Goal: Register for event/course: Sign up to attend an event or enroll in a course

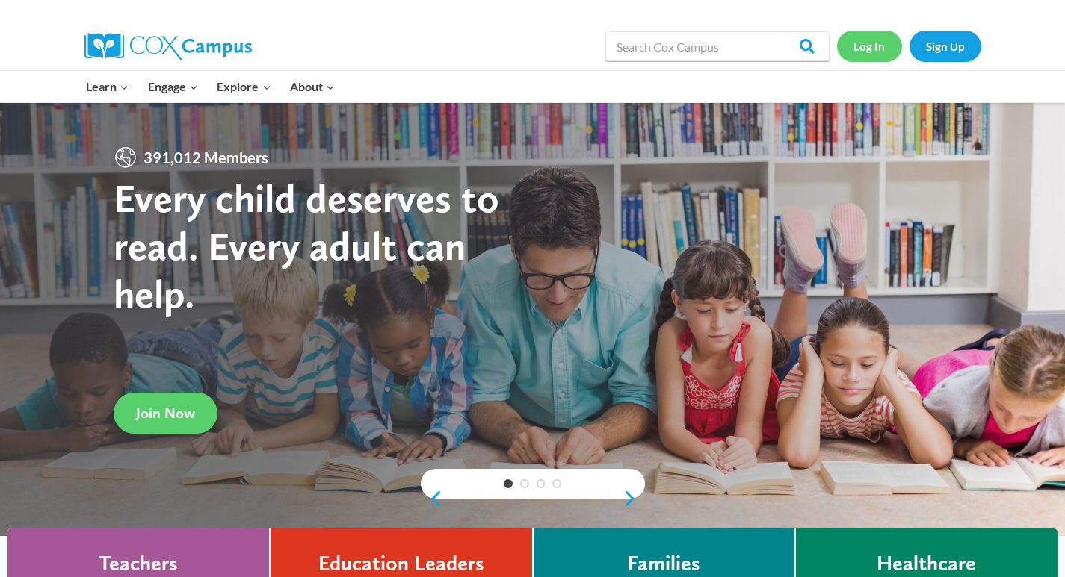
click at [871, 49] on link "Log In" at bounding box center [869, 46] width 65 height 31
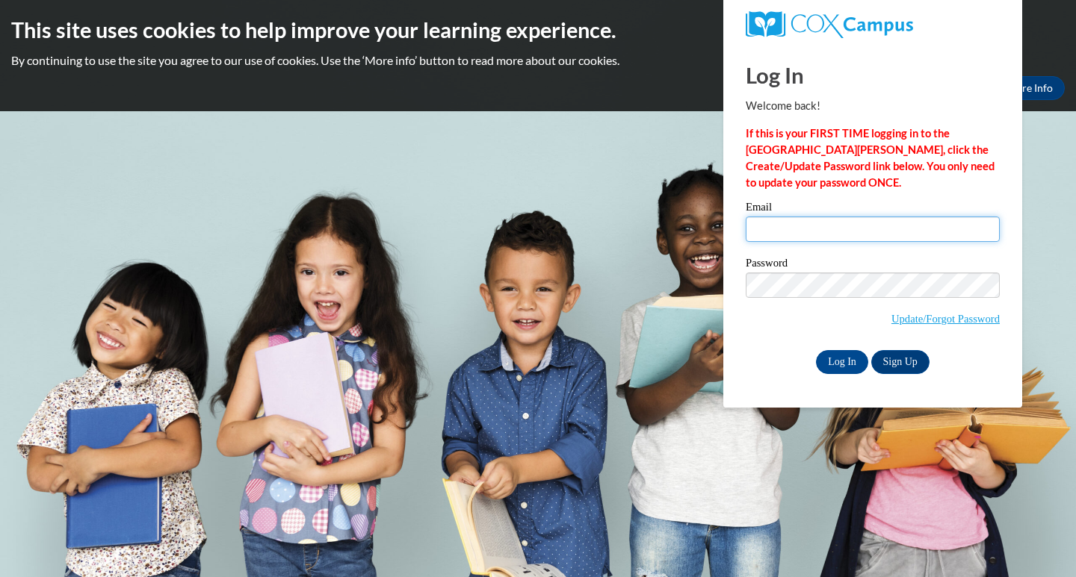
click at [762, 232] on input "Email" at bounding box center [873, 229] width 254 height 25
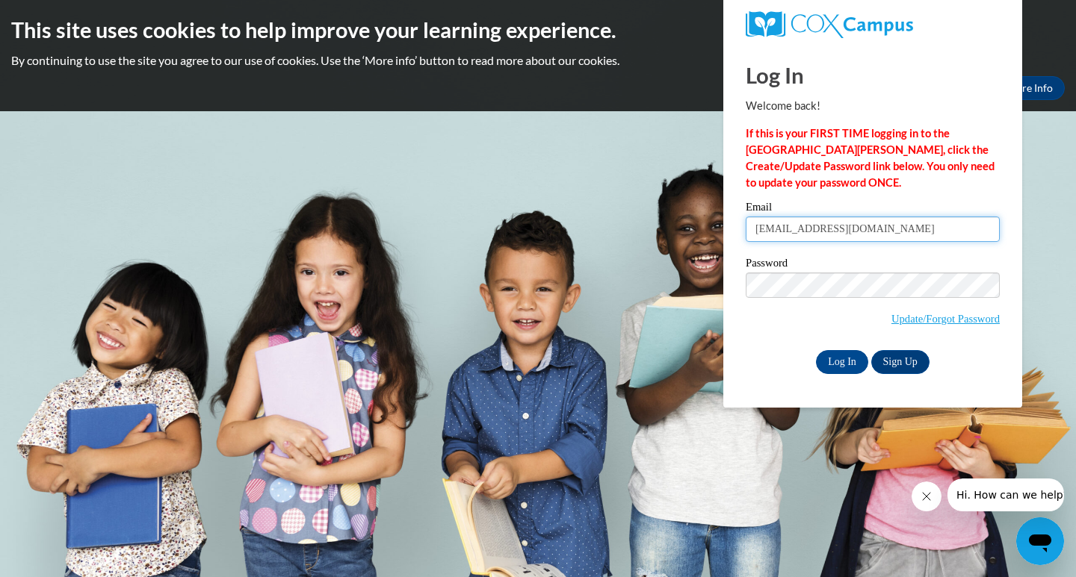
type input "rsain@fairfielddd.com"
click at [837, 358] on input "Log In" at bounding box center [842, 362] width 52 height 24
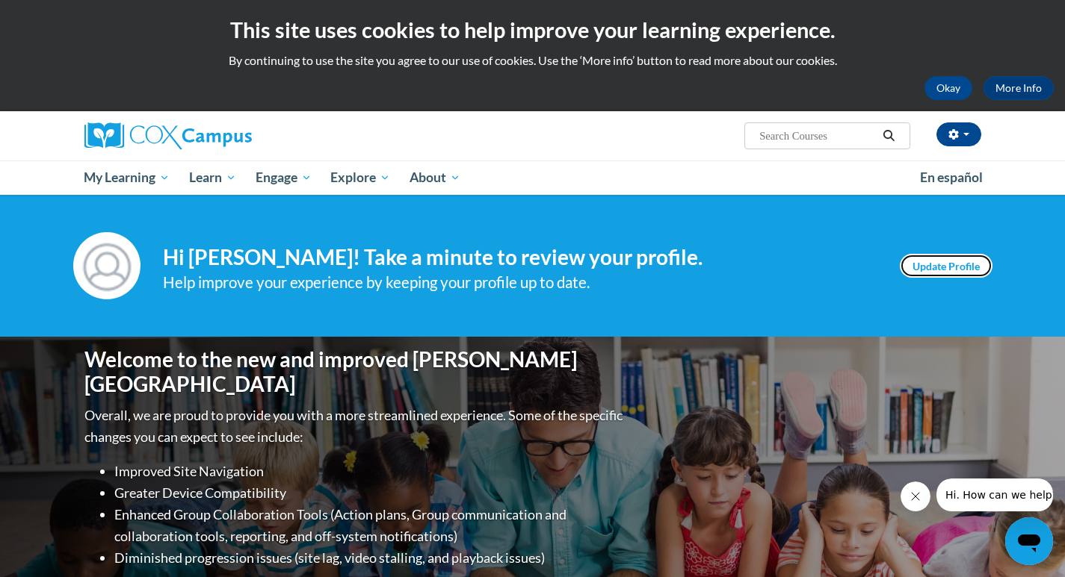
click at [928, 270] on link "Update Profile" at bounding box center [945, 266] width 93 height 24
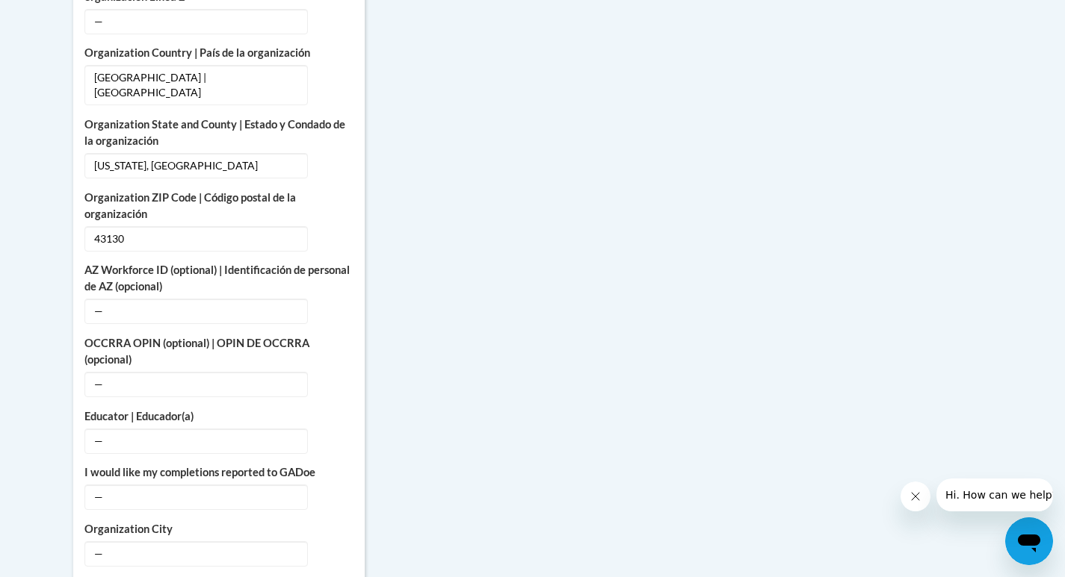
scroll to position [764, 0]
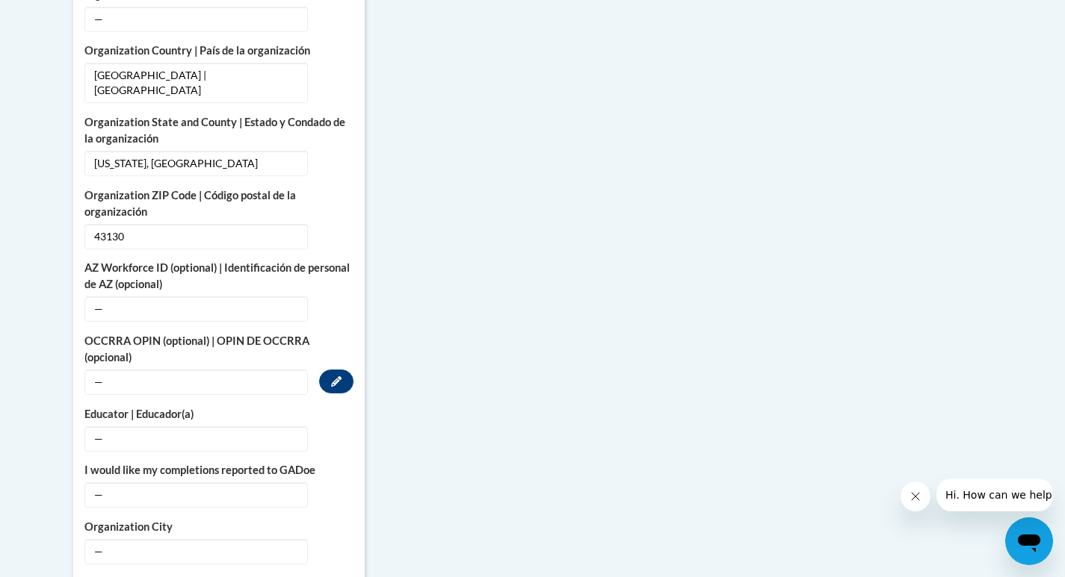
click at [101, 370] on span "—" at bounding box center [195, 382] width 223 height 25
click at [90, 370] on span "—" at bounding box center [195, 382] width 223 height 25
click at [93, 370] on span "—" at bounding box center [195, 382] width 223 height 25
click at [342, 370] on button "Edit" at bounding box center [336, 382] width 34 height 24
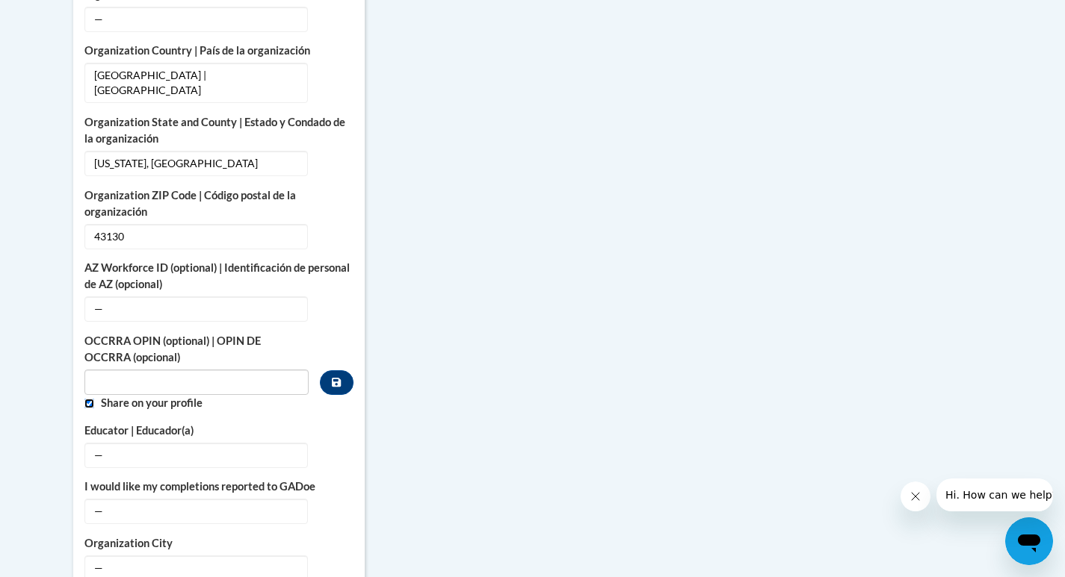
click at [87, 399] on input "Custom profile fields" at bounding box center [89, 404] width 10 height 10
checkbox input "false"
click at [99, 370] on input "Custom profile fields" at bounding box center [196, 382] width 225 height 25
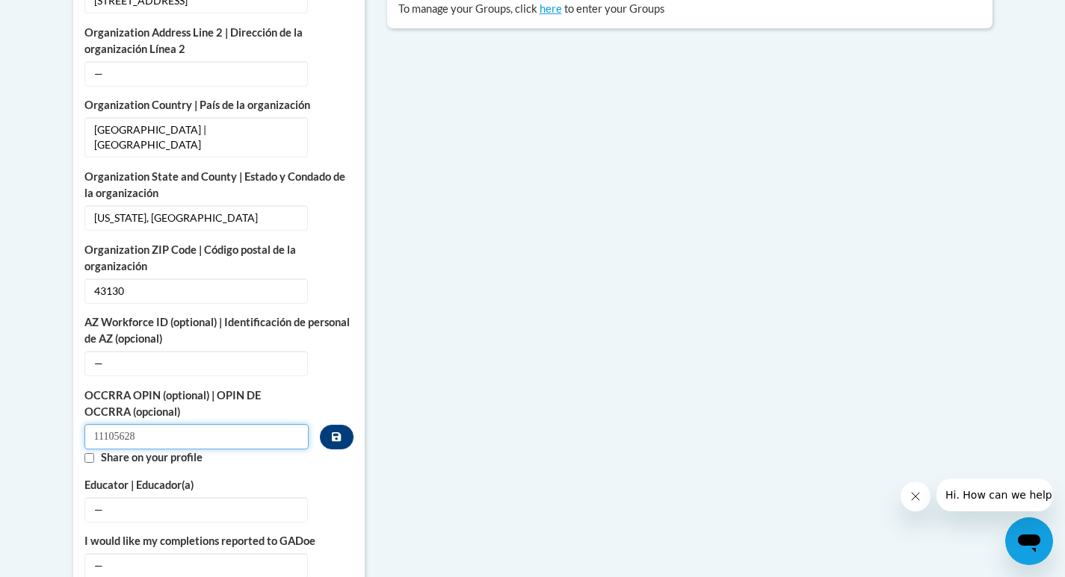
scroll to position [709, 0]
type input "11105628"
click at [336, 433] on icon "Custom profile fields" at bounding box center [336, 437] width 9 height 9
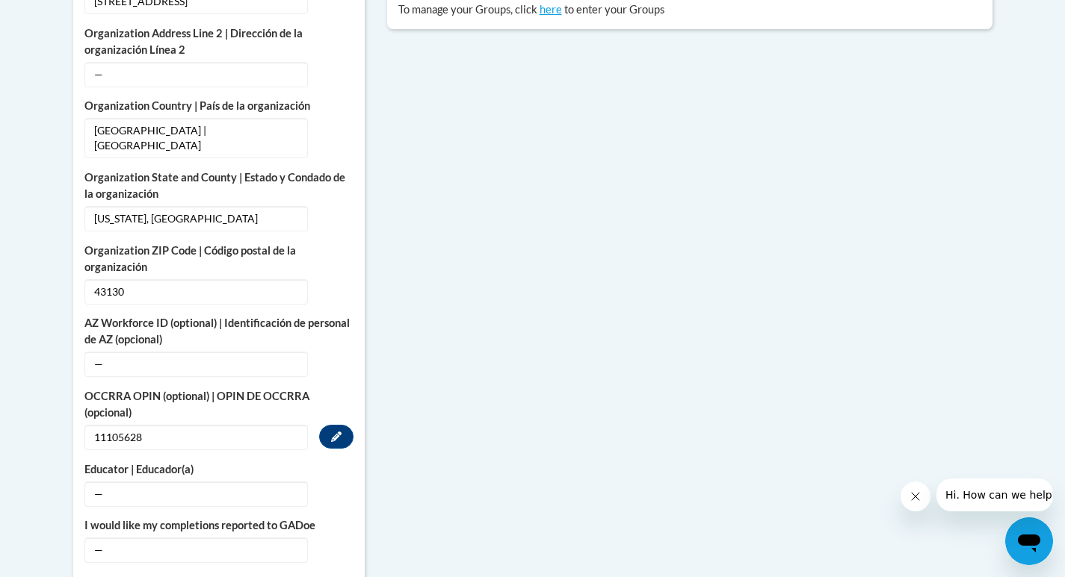
click at [118, 425] on span "11105628" at bounding box center [195, 437] width 223 height 25
click at [148, 425] on span "11105628" at bounding box center [195, 437] width 223 height 25
click at [338, 432] on icon "Custom profile fields" at bounding box center [336, 437] width 10 height 10
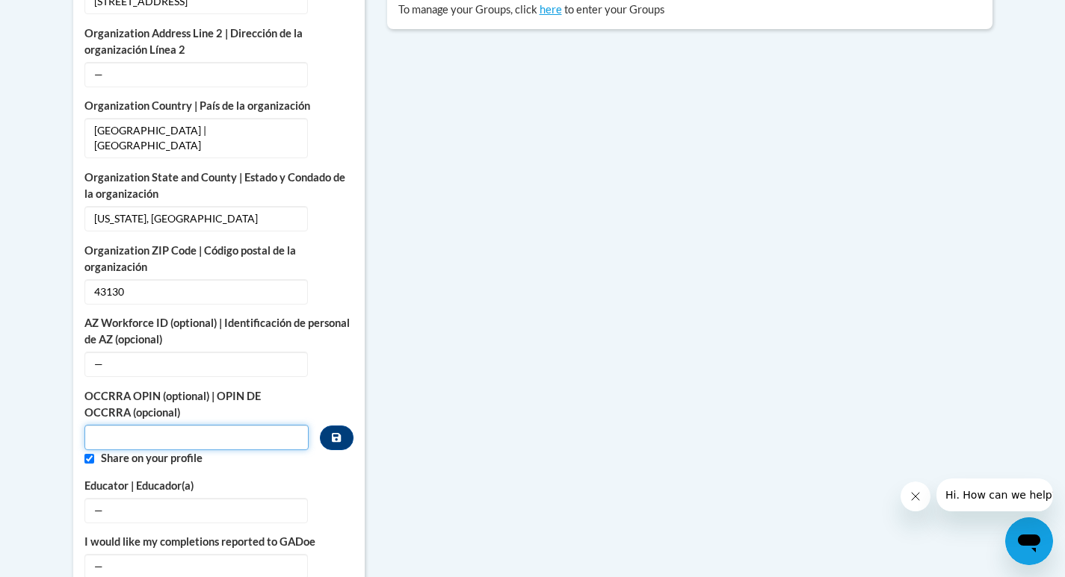
click at [98, 425] on input "Custom profile fields" at bounding box center [196, 437] width 225 height 25
type input "11105628"
click at [336, 433] on icon "Custom profile fields" at bounding box center [336, 438] width 9 height 10
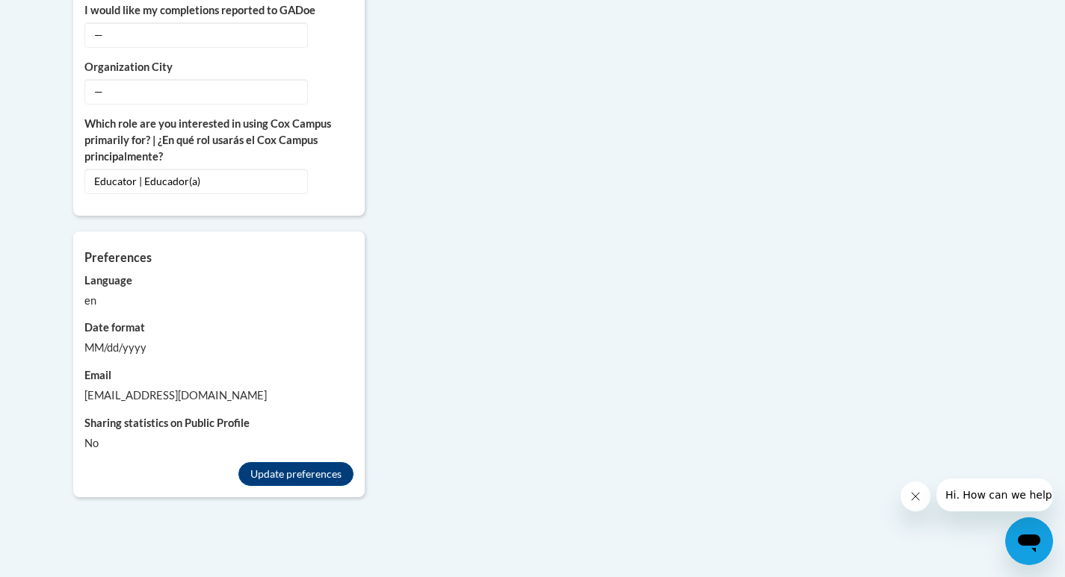
scroll to position [1226, 0]
click at [274, 461] on button "Update preferences" at bounding box center [295, 473] width 115 height 24
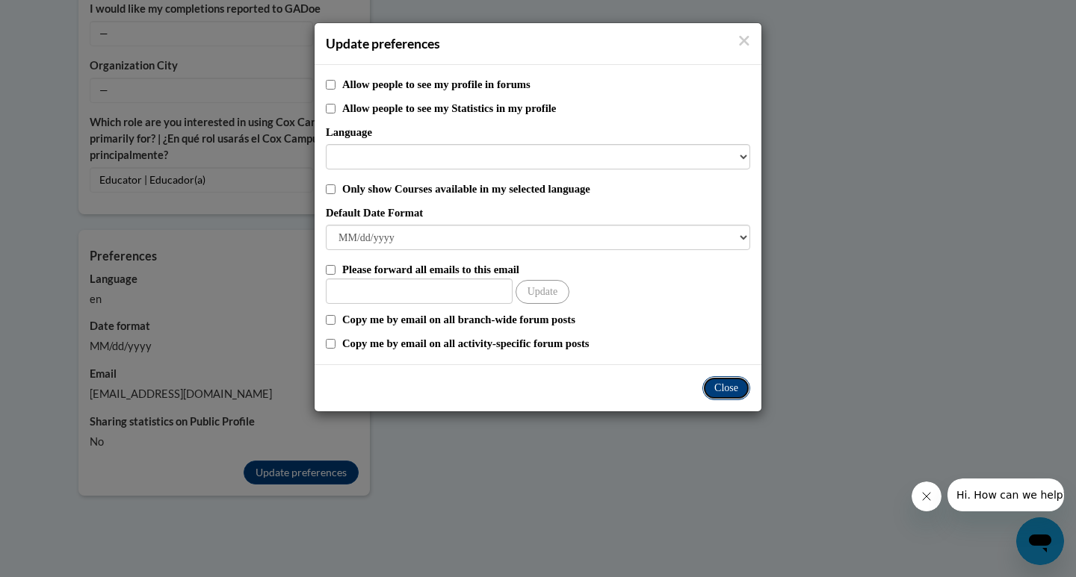
click at [724, 388] on button "Close" at bounding box center [726, 389] width 48 height 24
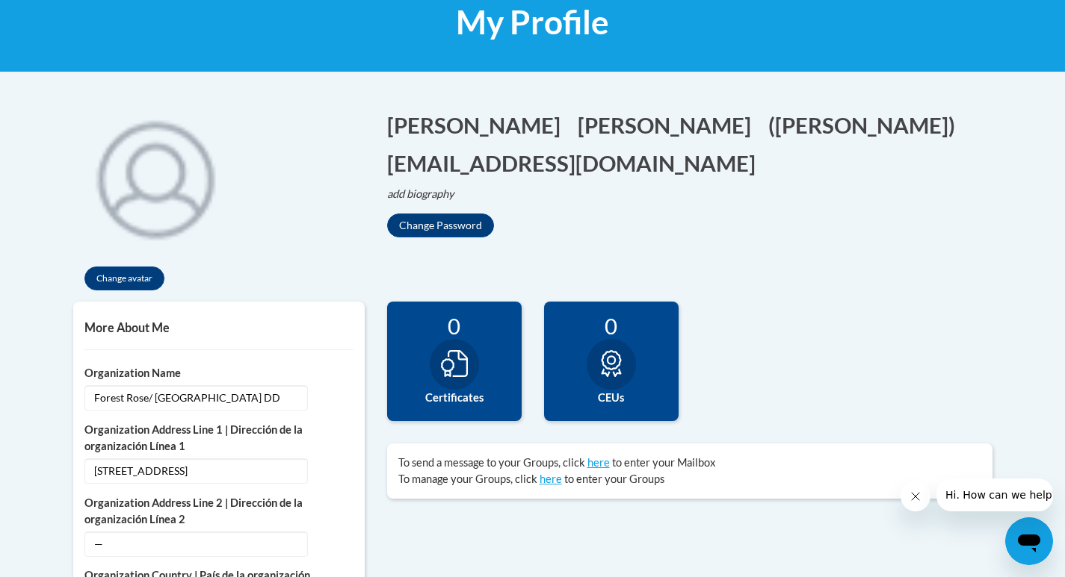
scroll to position [253, 0]
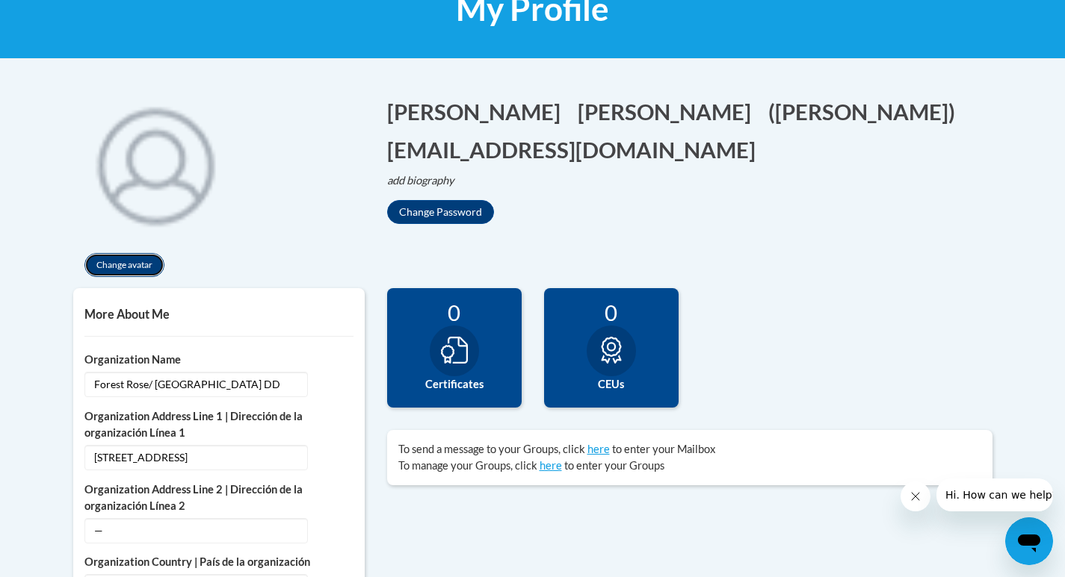
click at [139, 261] on button "Change avatar" at bounding box center [124, 265] width 80 height 24
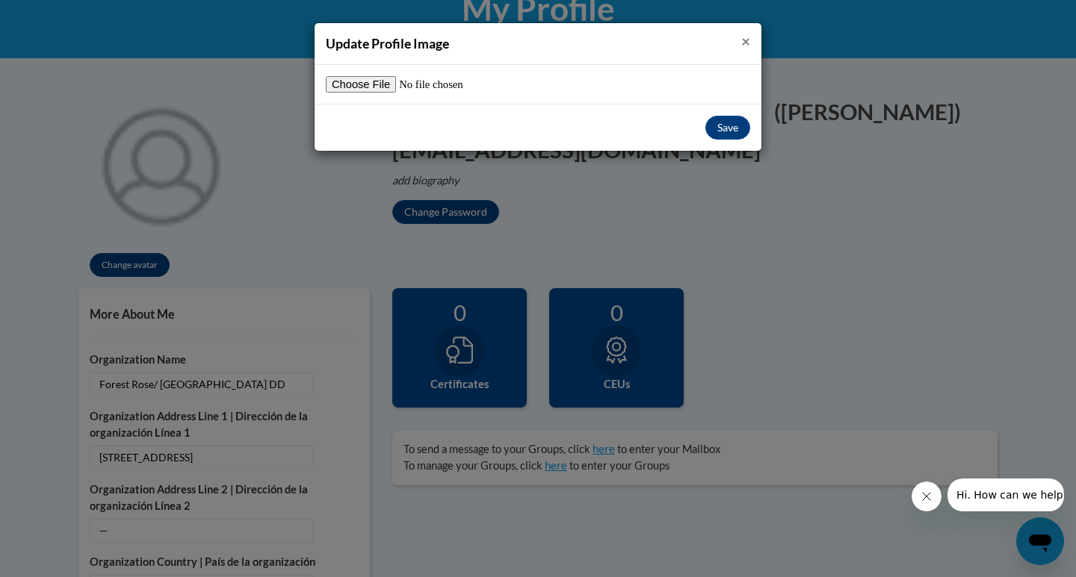
click at [745, 40] on span "×" at bounding box center [745, 40] width 9 height 19
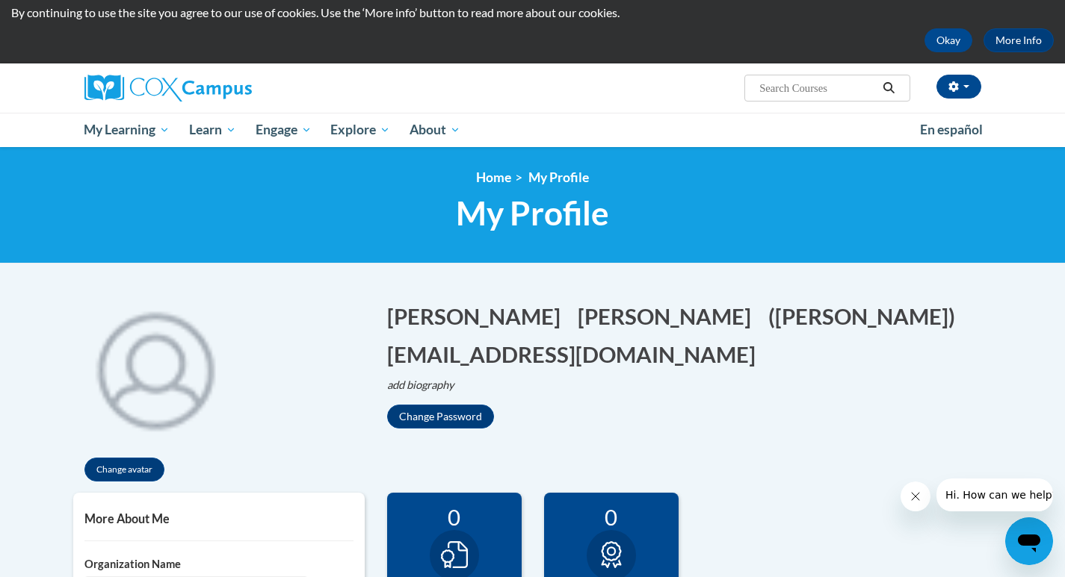
scroll to position [45, 0]
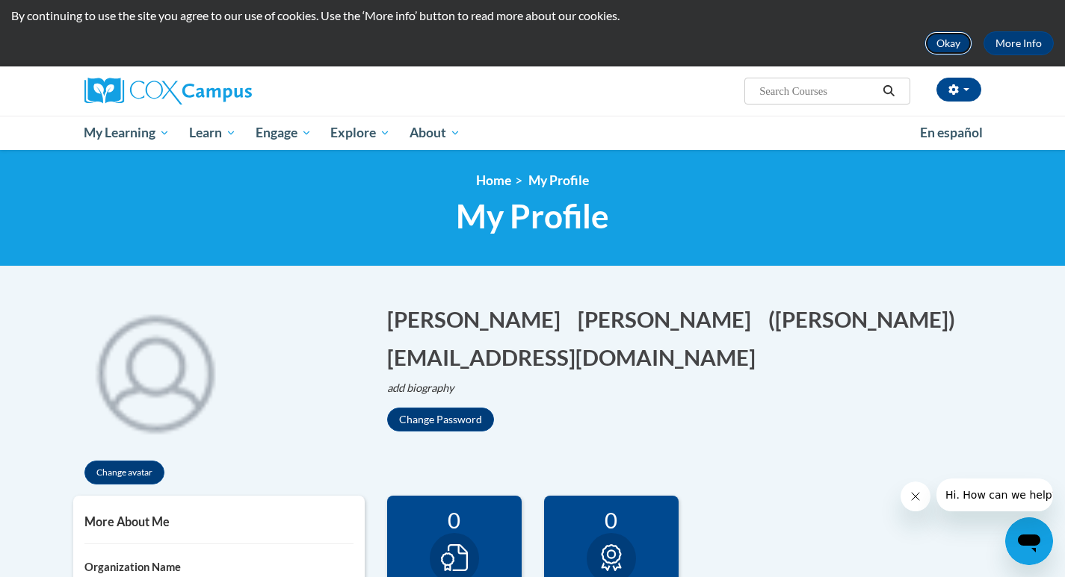
click at [948, 44] on button "Okay" at bounding box center [948, 43] width 48 height 24
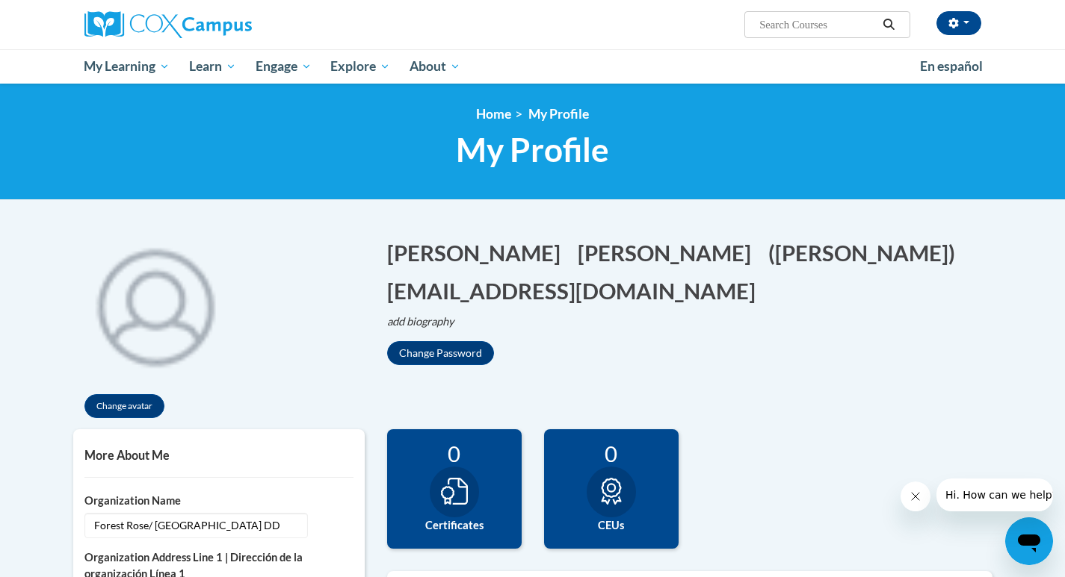
click at [764, 25] on input "Search..." at bounding box center [818, 25] width 120 height 18
type input "ST10126695"
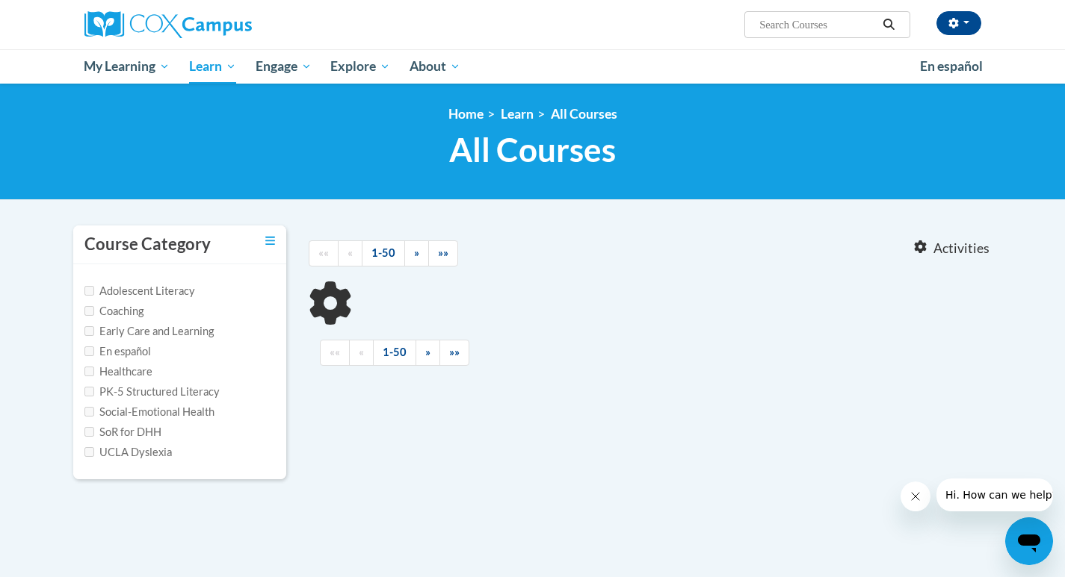
type input "ST10126695"
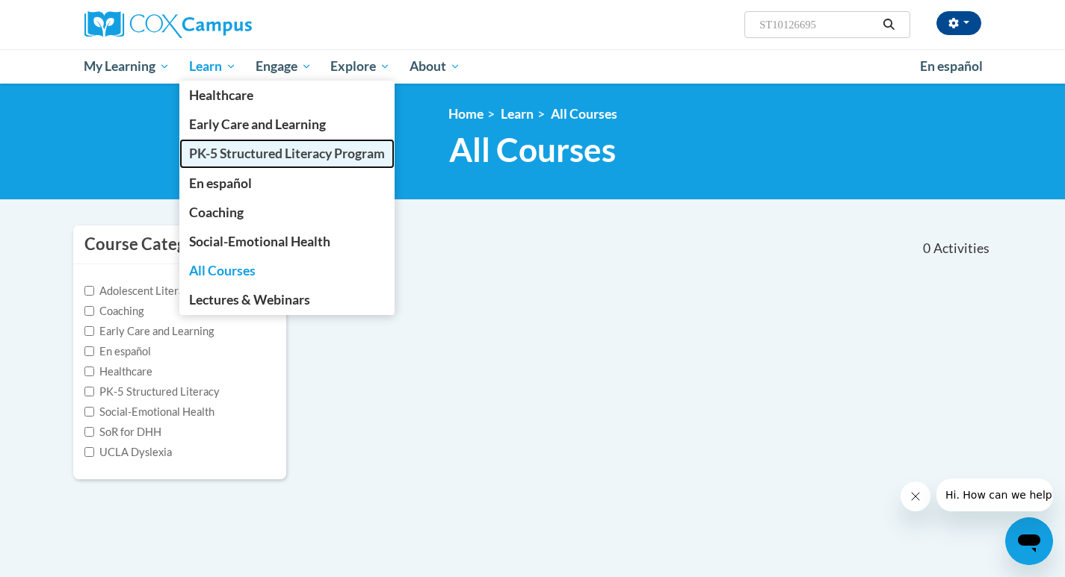
click at [256, 149] on span "PK-5 Structured Literacy Program" at bounding box center [287, 154] width 196 height 16
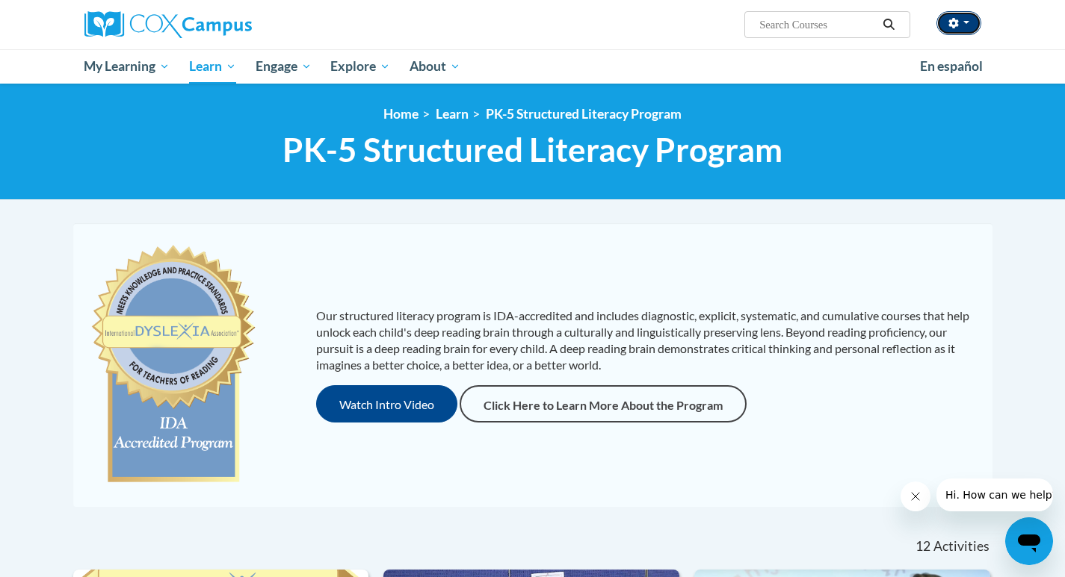
click at [966, 21] on span "button" at bounding box center [966, 22] width 6 height 3
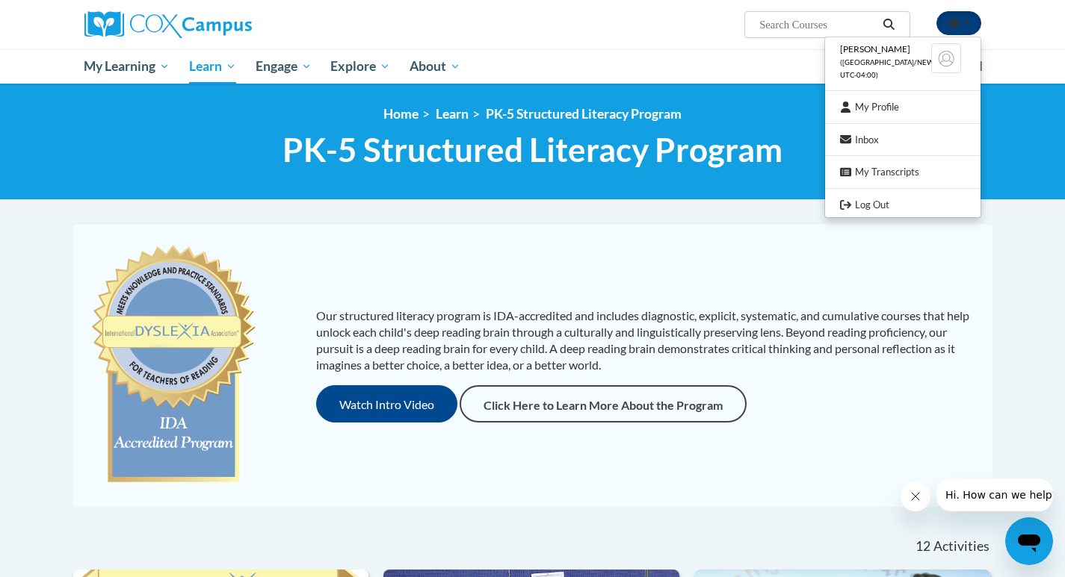
click at [967, 21] on button "button" at bounding box center [958, 23] width 45 height 24
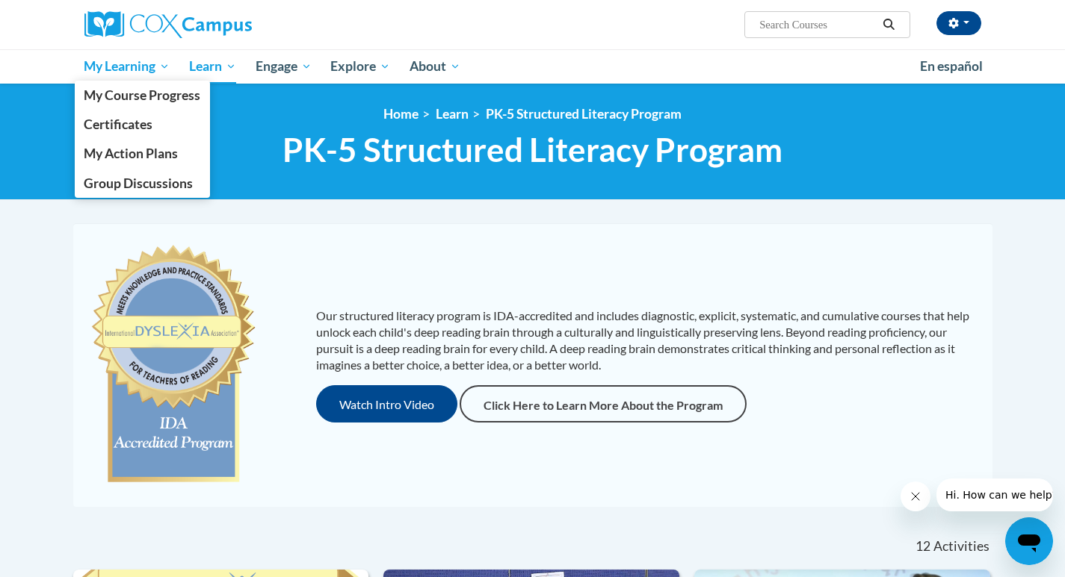
click at [108, 68] on span "My Learning" at bounding box center [127, 67] width 86 height 18
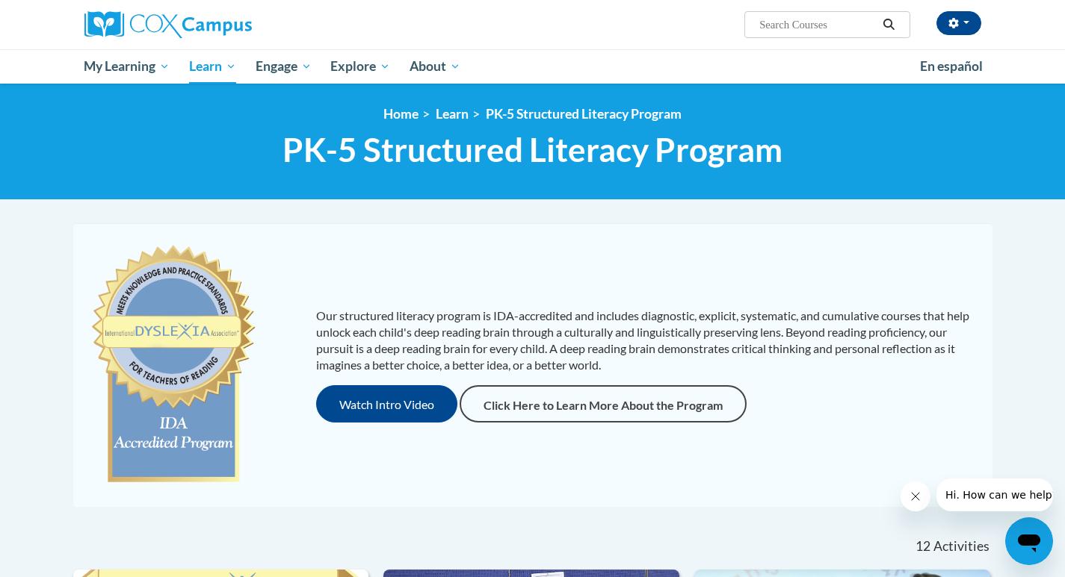
click at [786, 46] on div "Rebecca Sain (America/New_York UTC-04:00) My Profile Inbox My Transcripts Log O…" at bounding box center [532, 24] width 941 height 49
click at [807, 31] on input "Search..." at bounding box center [818, 25] width 120 height 18
click at [811, 22] on input "Search..." at bounding box center [818, 25] width 120 height 18
click at [768, 23] on input "Search..." at bounding box center [818, 25] width 120 height 18
type input "Meaningful conversations"
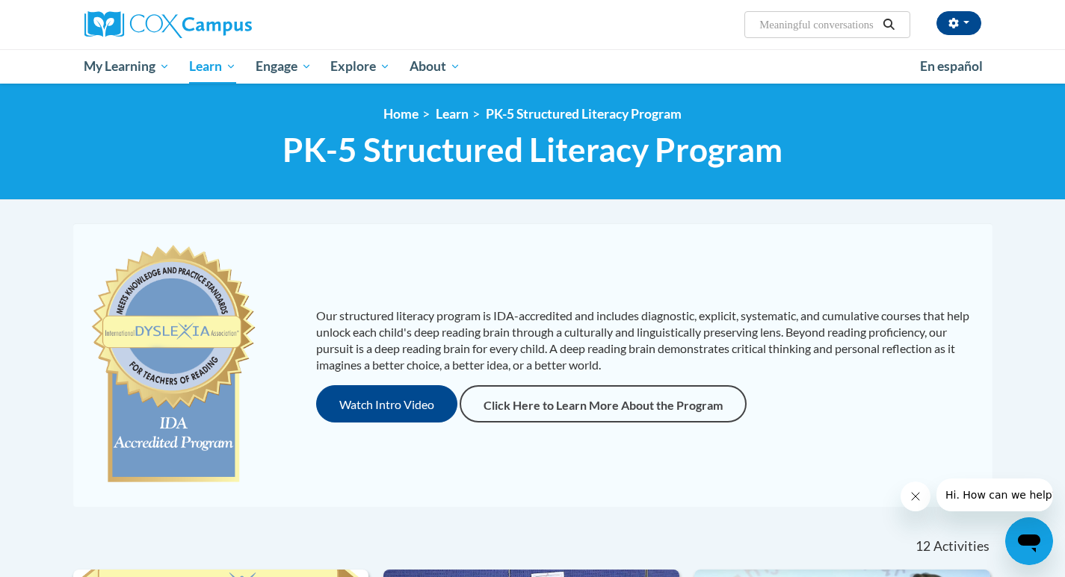
scroll to position [0, 9]
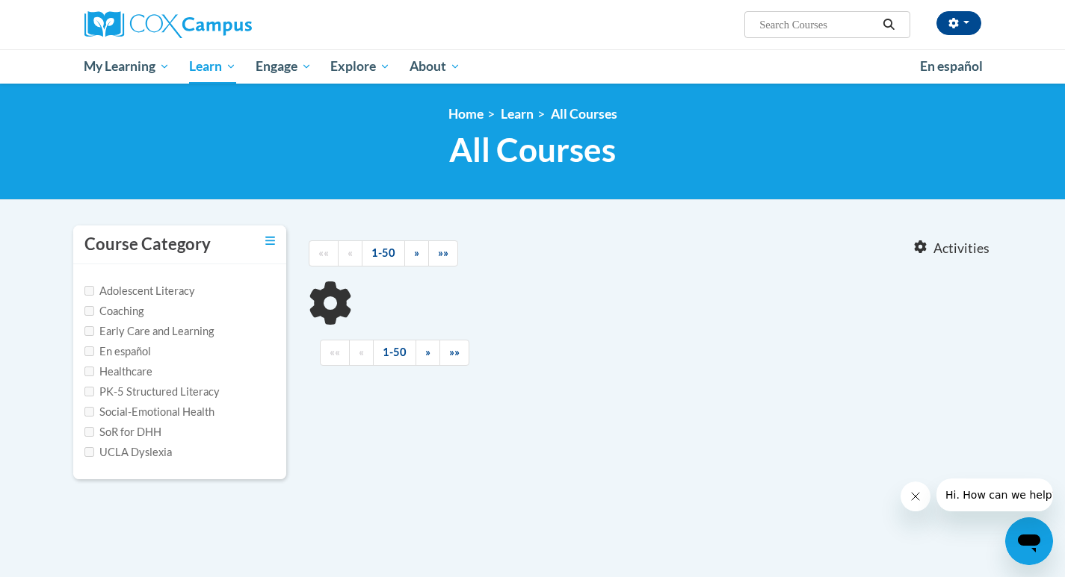
type input "Meaningful conversations"
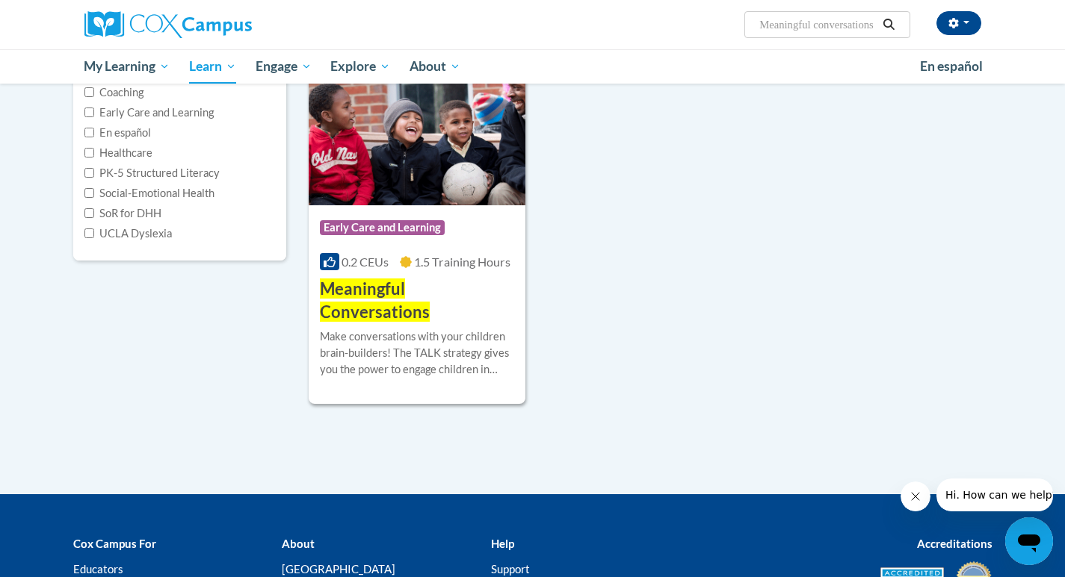
scroll to position [219, 0]
click at [386, 329] on div "Make conversations with your children brain-builders! The TALK strategy gives y…" at bounding box center [417, 353] width 195 height 49
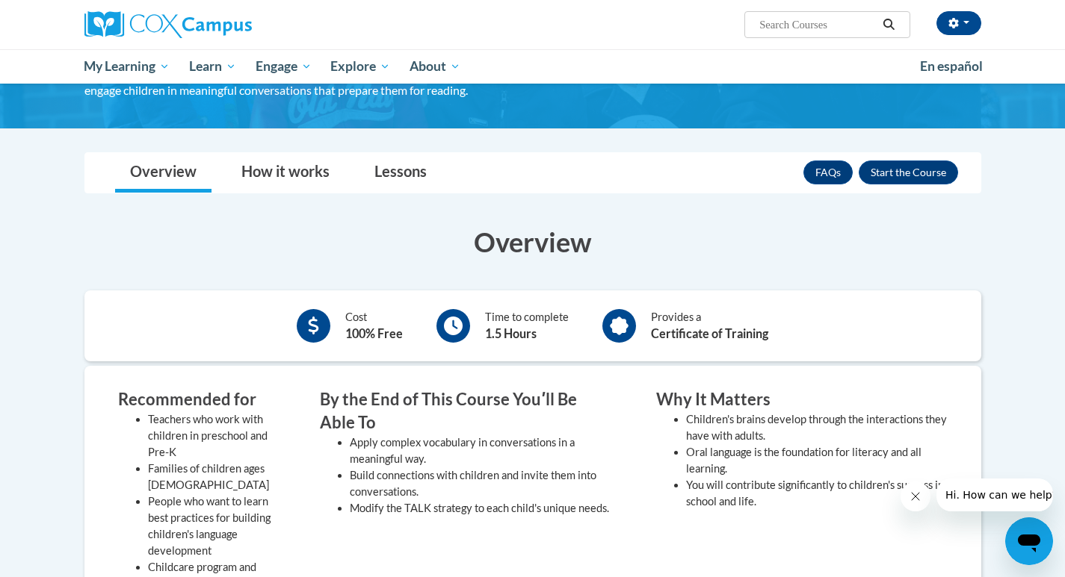
scroll to position [138, 0]
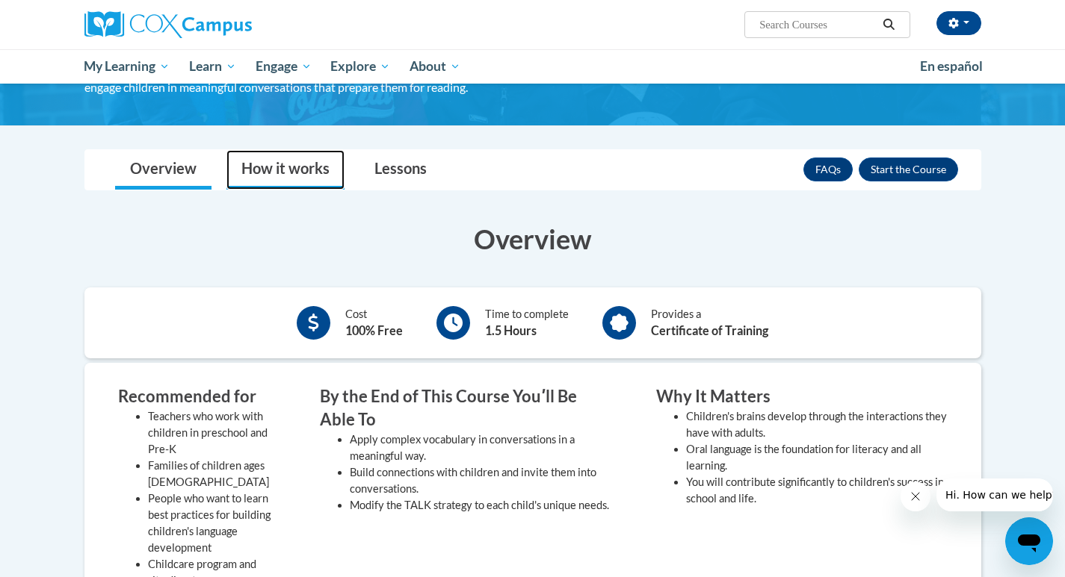
click at [306, 173] on link "How it works" at bounding box center [285, 170] width 118 height 40
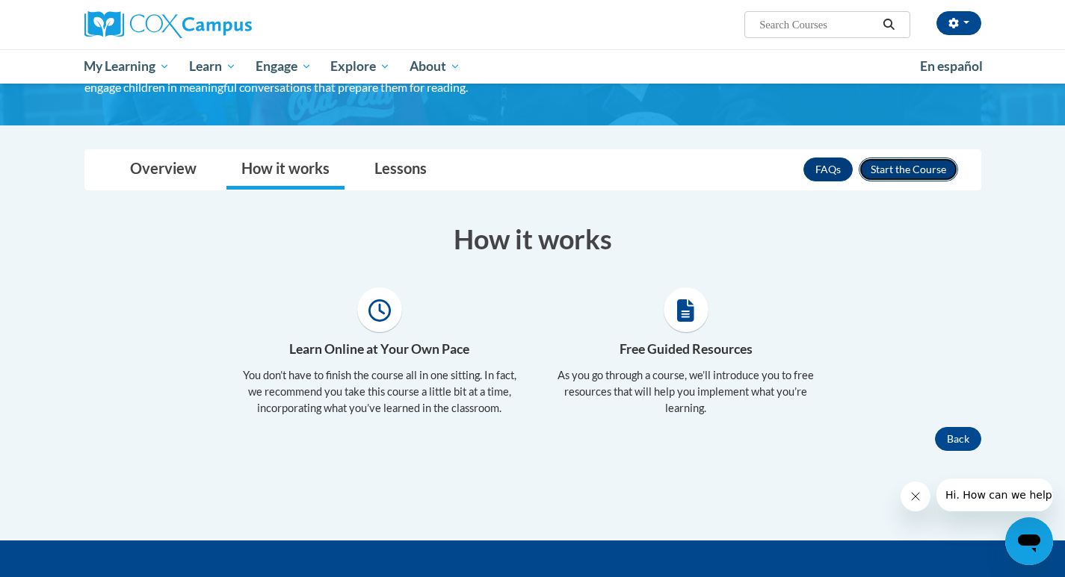
click at [903, 170] on button "Enroll" at bounding box center [907, 170] width 99 height 24
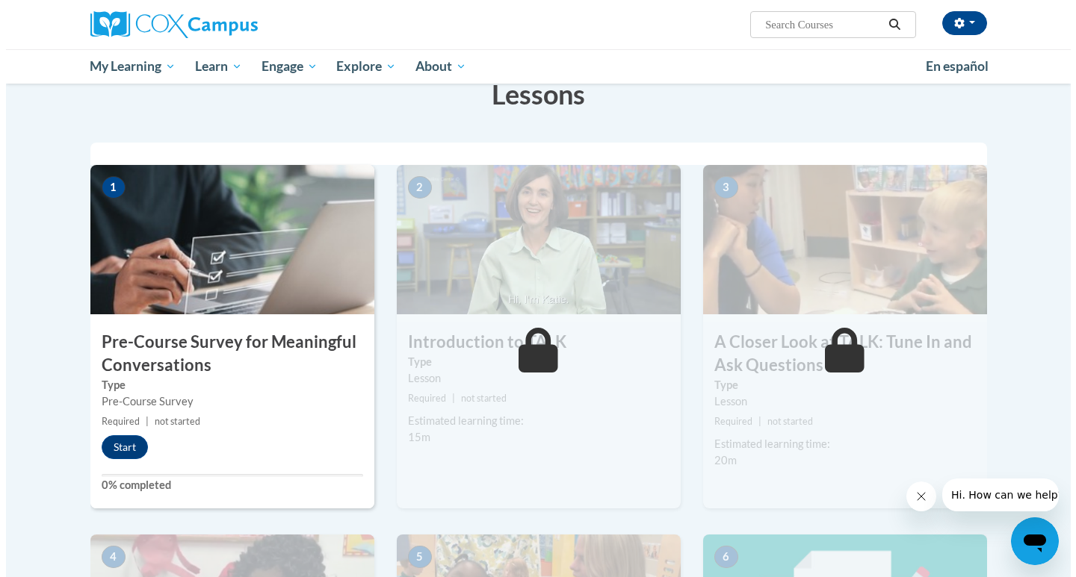
scroll to position [249, 0]
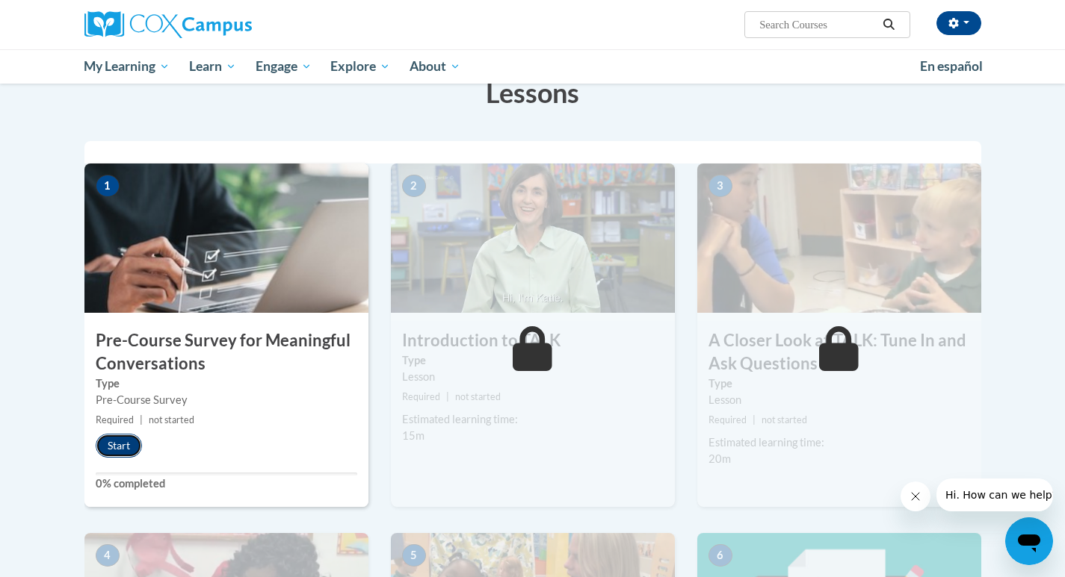
click at [119, 448] on button "Start" at bounding box center [119, 446] width 46 height 24
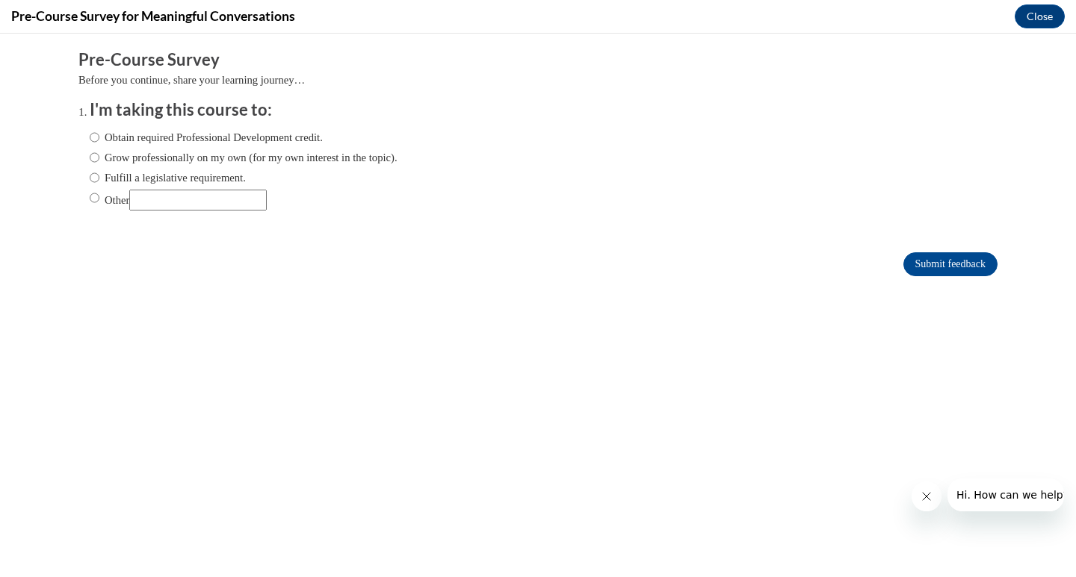
scroll to position [0, 0]
click at [90, 176] on input "Fulfill a legislative requirement." at bounding box center [95, 178] width 10 height 16
radio input "true"
click at [926, 261] on input "Submit feedback" at bounding box center [950, 265] width 94 height 24
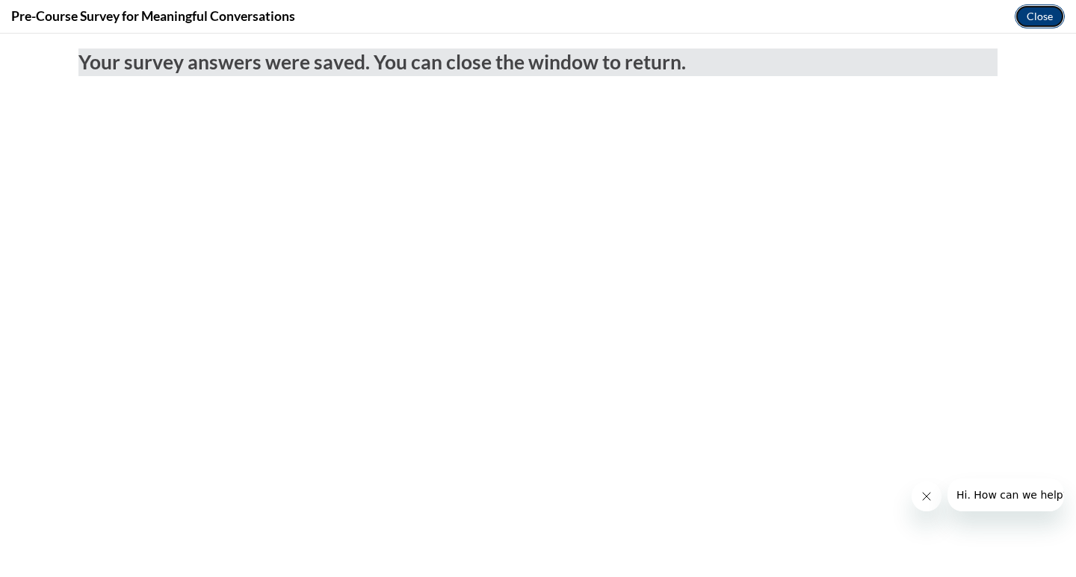
click at [1032, 19] on button "Close" at bounding box center [1040, 16] width 50 height 24
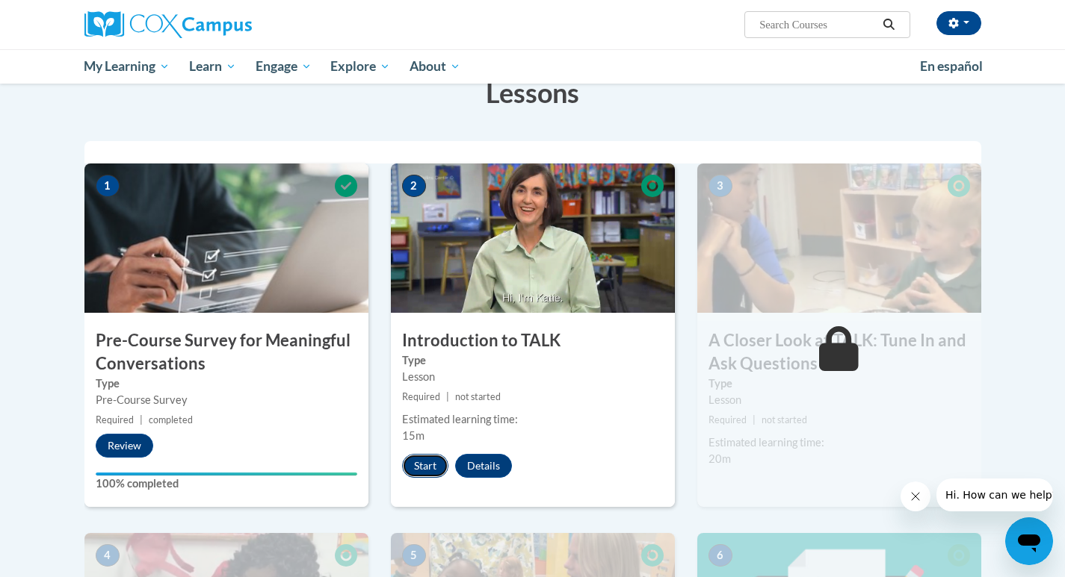
click at [431, 463] on button "Start" at bounding box center [425, 466] width 46 height 24
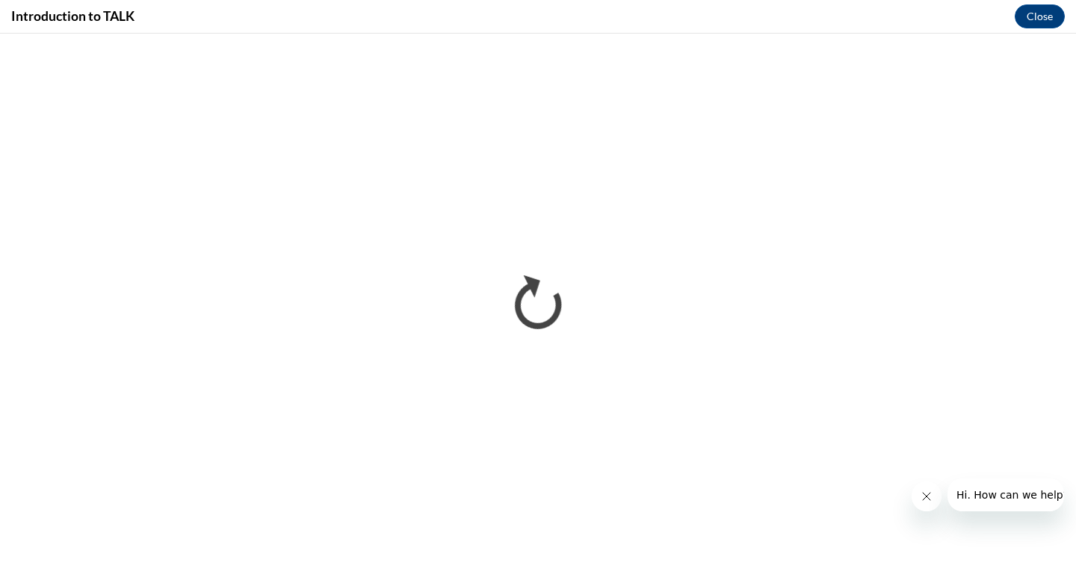
click at [926, 494] on icon "Close message from company" at bounding box center [926, 497] width 12 height 12
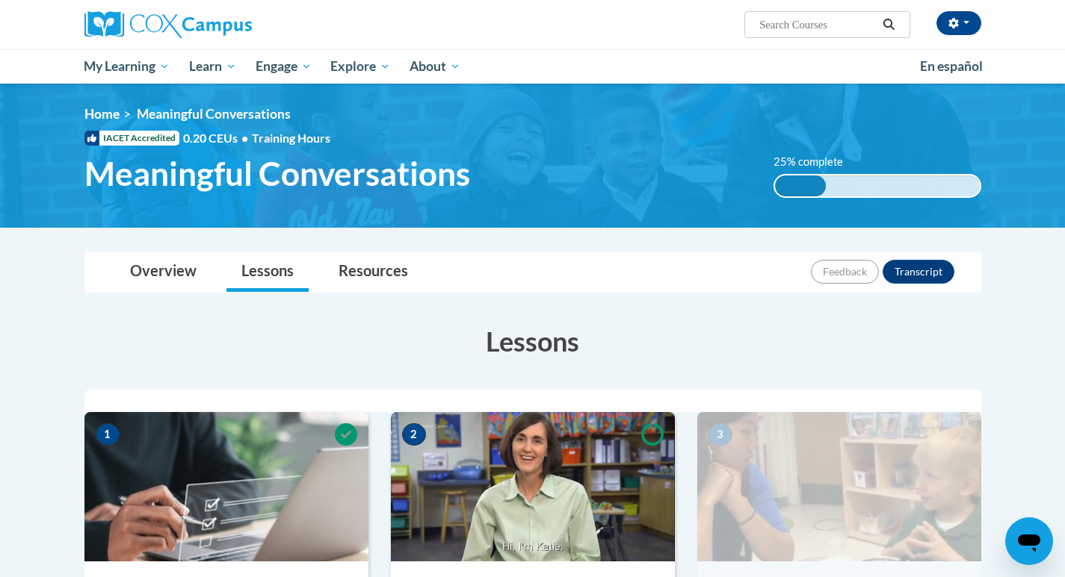
click at [617, 411] on div at bounding box center [532, 401] width 897 height 22
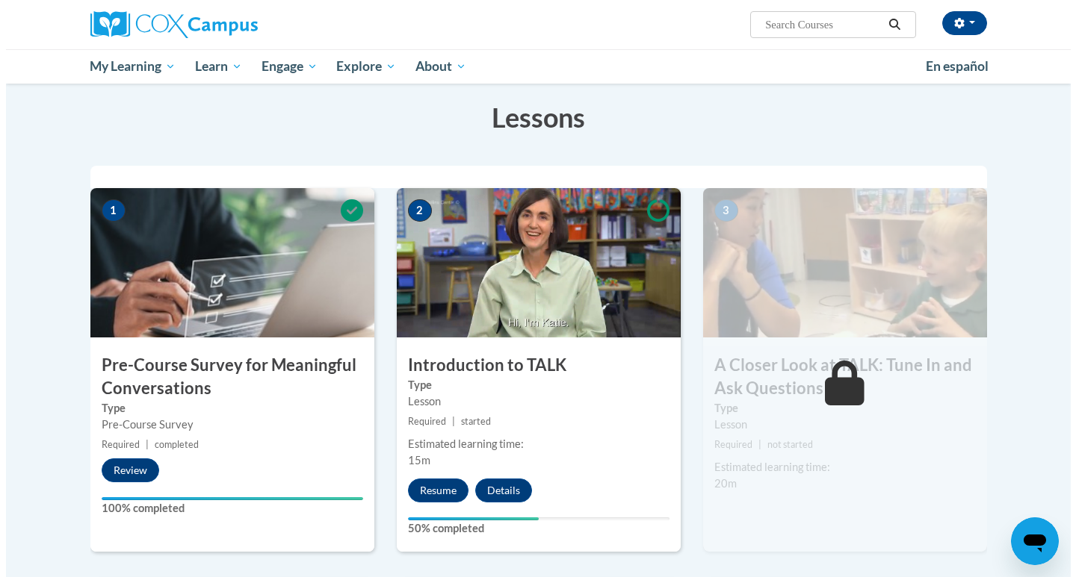
scroll to position [272, 0]
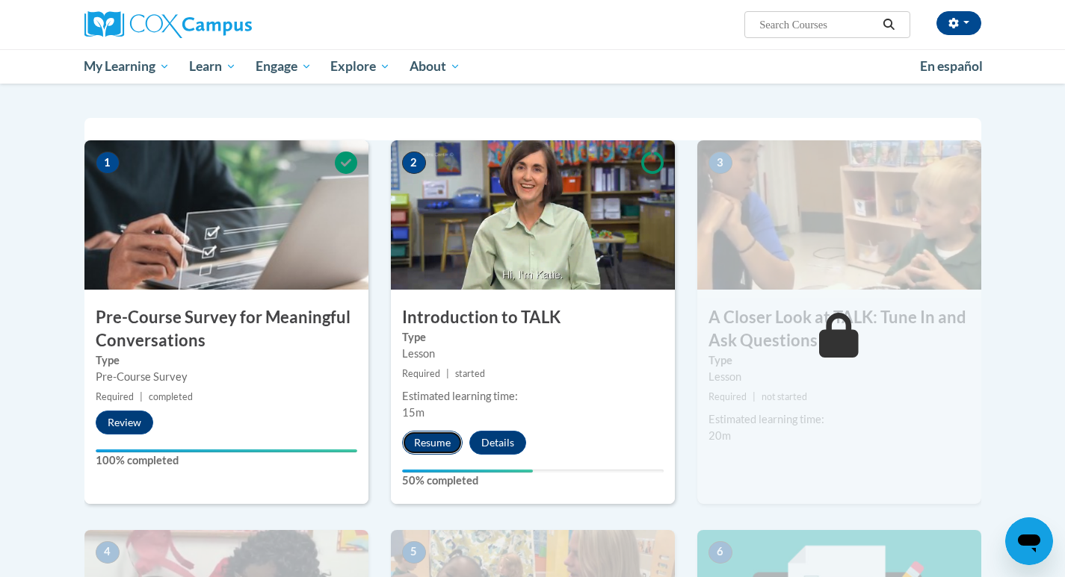
click at [428, 442] on button "Resume" at bounding box center [432, 443] width 61 height 24
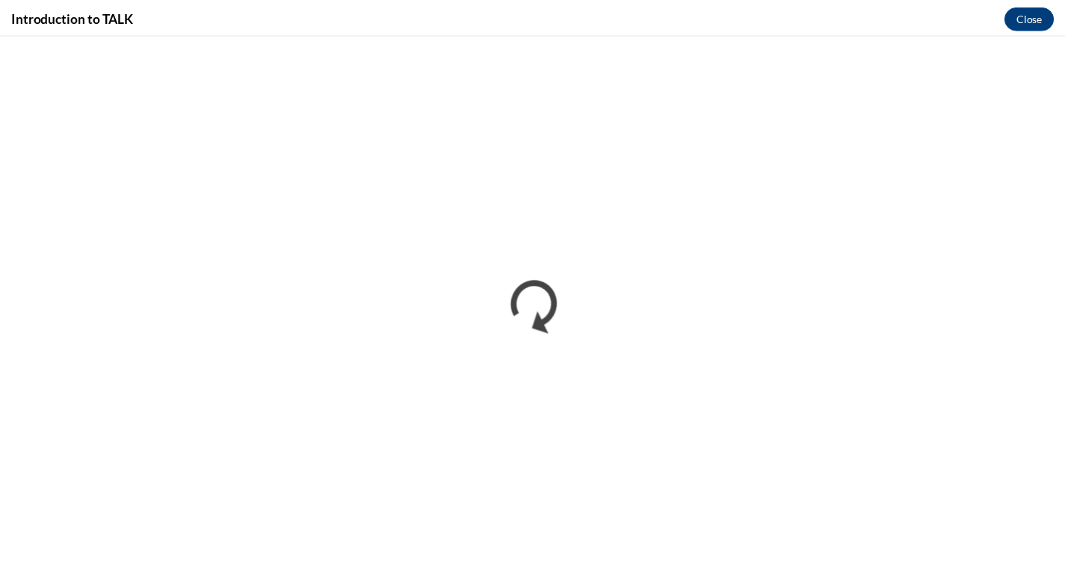
scroll to position [0, 0]
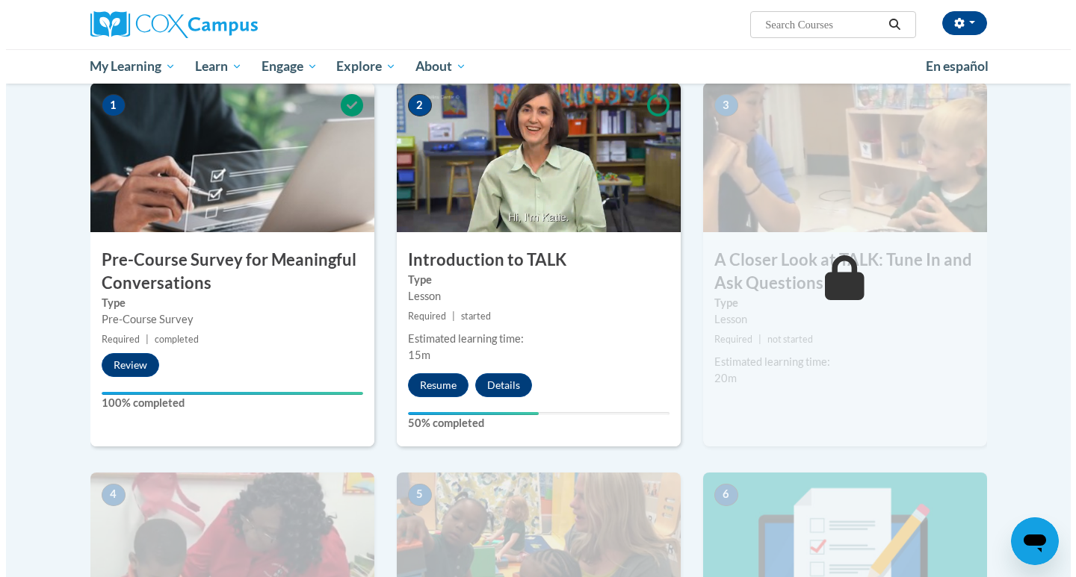
scroll to position [335, 0]
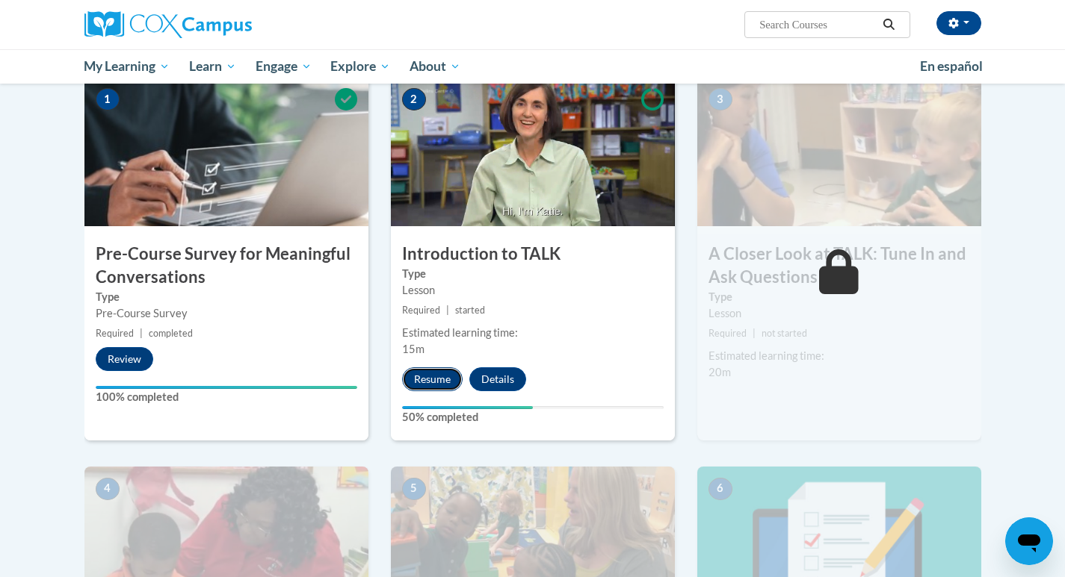
click at [430, 383] on button "Resume" at bounding box center [432, 380] width 61 height 24
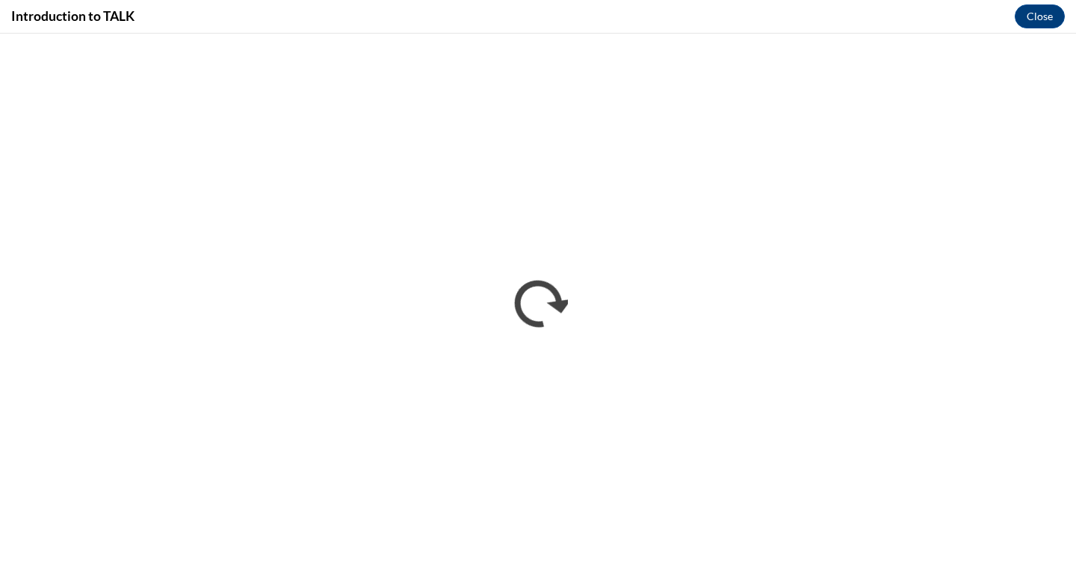
scroll to position [0, 0]
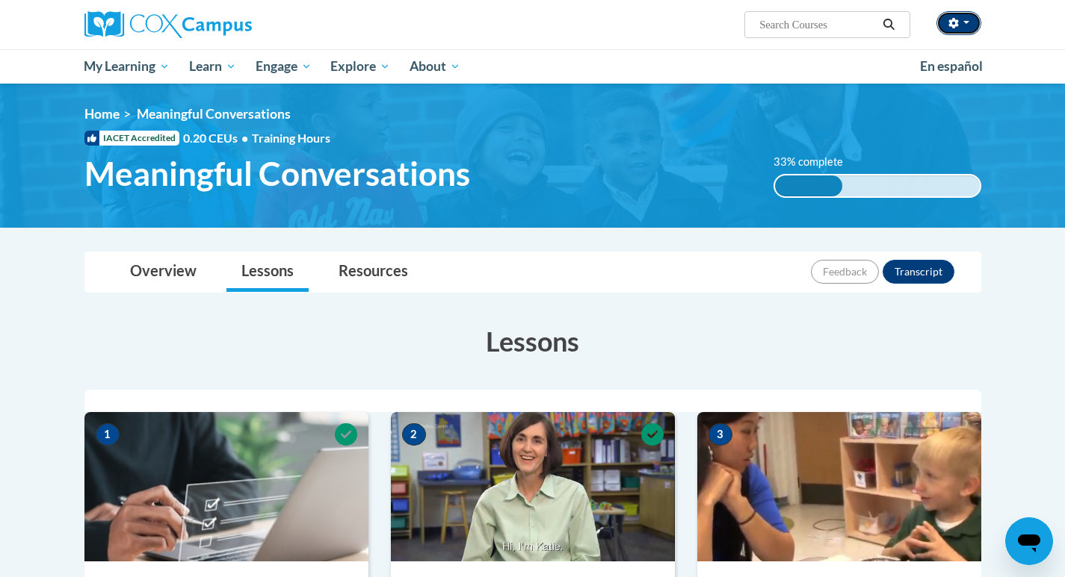
click at [959, 24] on button "button" at bounding box center [958, 23] width 45 height 24
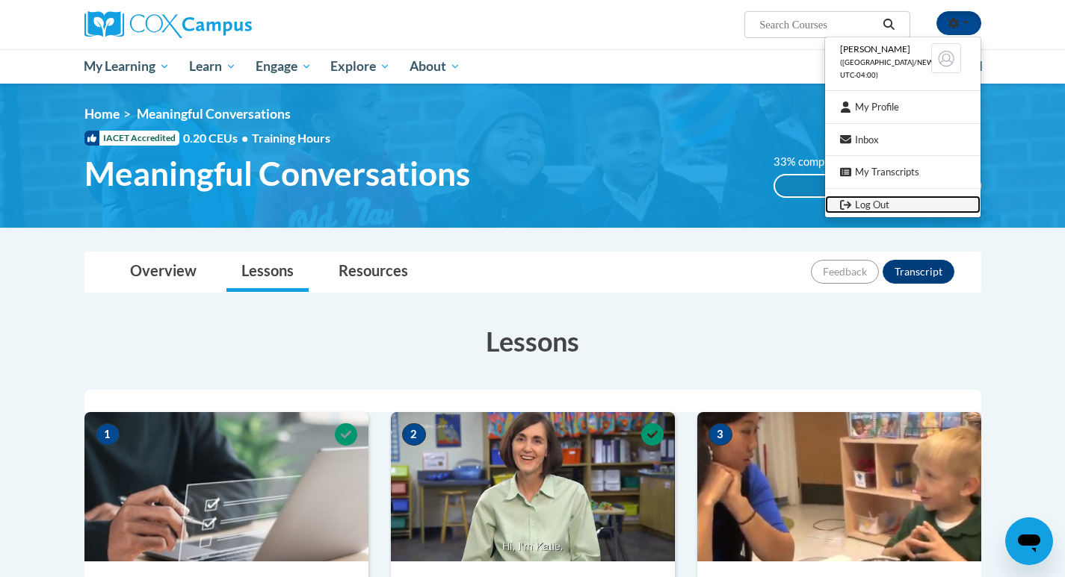
click at [881, 205] on link "Log Out" at bounding box center [902, 205] width 155 height 19
